Goal: Task Accomplishment & Management: Use online tool/utility

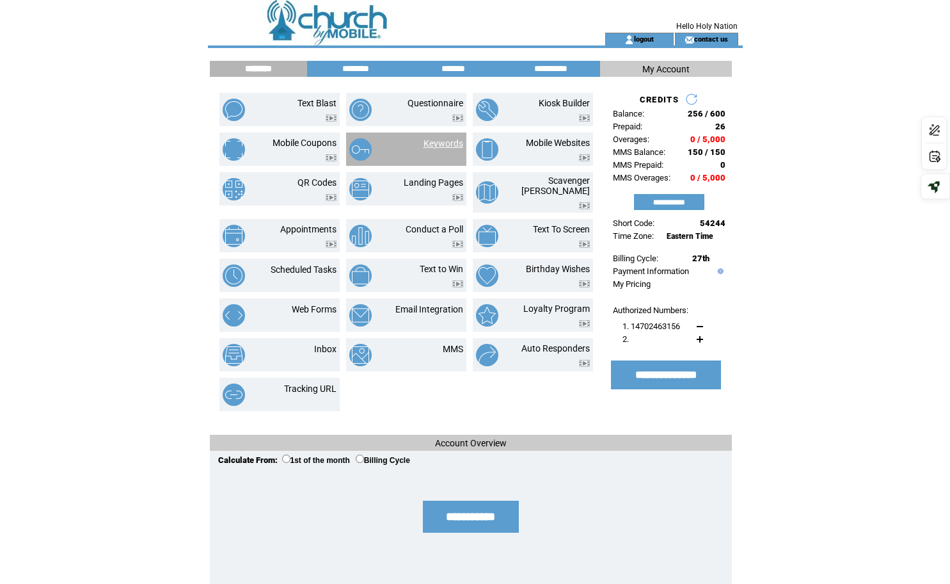
click at [449, 141] on link "Keywords" at bounding box center [444, 143] width 40 height 10
click at [448, 142] on link "Keywords" at bounding box center [444, 143] width 40 height 10
